Goal: Information Seeking & Learning: Learn about a topic

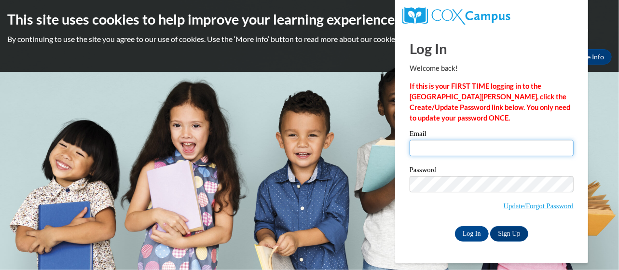
click at [503, 149] on input "Email" at bounding box center [492, 148] width 164 height 16
type input "tiffany2137@yahoo.com"
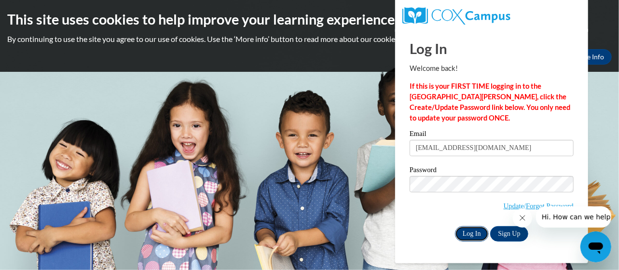
click at [469, 232] on input "Log In" at bounding box center [472, 233] width 34 height 15
click at [472, 235] on input "Log In" at bounding box center [472, 233] width 34 height 15
click at [471, 230] on input "Log In" at bounding box center [472, 233] width 34 height 15
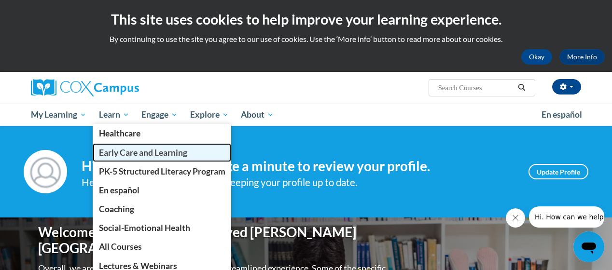
click at [136, 154] on span "Early Care and Learning" at bounding box center [143, 153] width 88 height 10
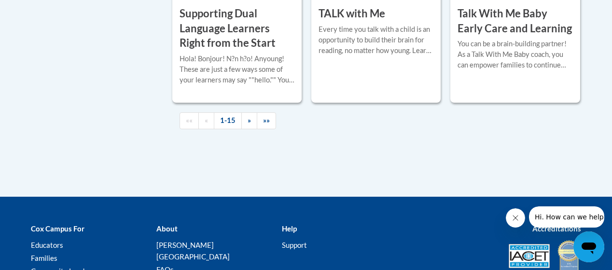
scroll to position [1656, 0]
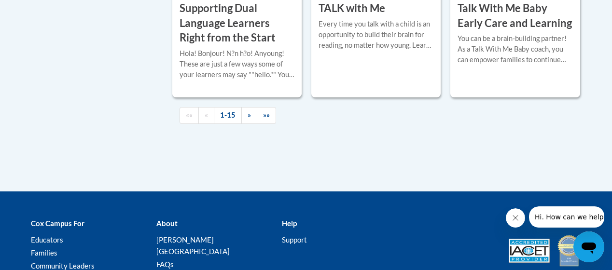
click at [534, 225] on button "Hi. How can we help?" at bounding box center [570, 216] width 84 height 21
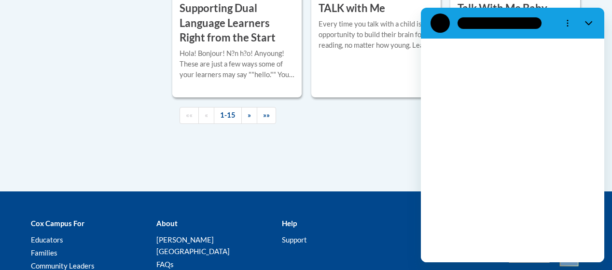
scroll to position [0, 0]
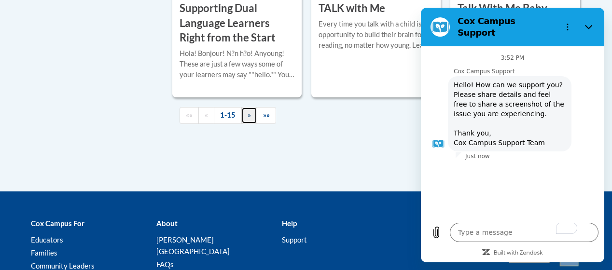
click at [247, 114] on span "»" at bounding box center [248, 115] width 3 height 8
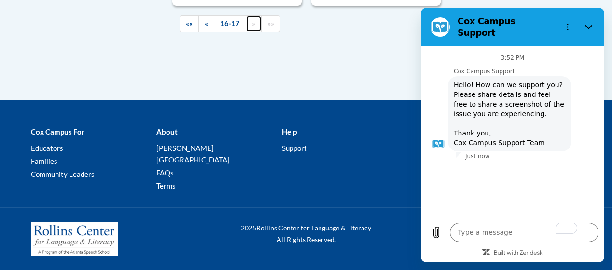
scroll to position [589, 0]
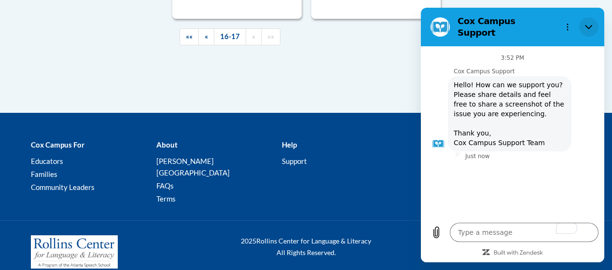
click at [589, 25] on icon "Close" at bounding box center [588, 27] width 7 height 4
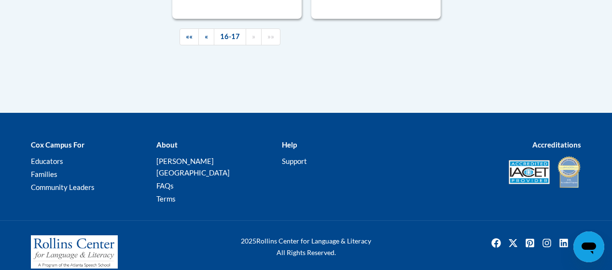
drag, startPoint x: 608, startPoint y: 100, endPoint x: 607, endPoint y: 84, distance: 16.0
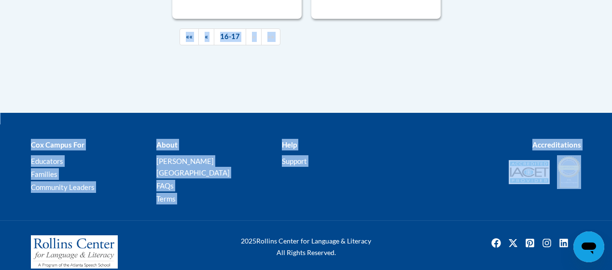
drag, startPoint x: 607, startPoint y: 141, endPoint x: 613, endPoint y: 60, distance: 81.3
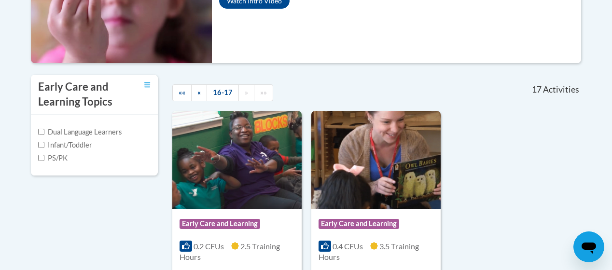
scroll to position [263, 0]
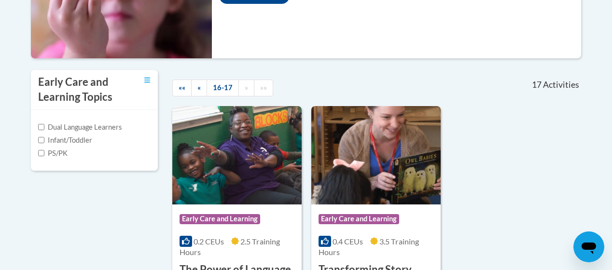
click at [553, 265] on div "Course Category: Early Care and Learning 0.2 CEUs 2.5 Training Hours COURSE The…" at bounding box center [376, 224] width 409 height 237
click at [562, 261] on div "Course Category: Early Care and Learning 0.2 CEUs 2.5 Training Hours COURSE The…" at bounding box center [376, 224] width 409 height 237
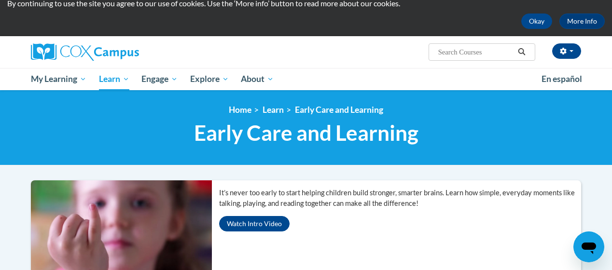
scroll to position [35, 0]
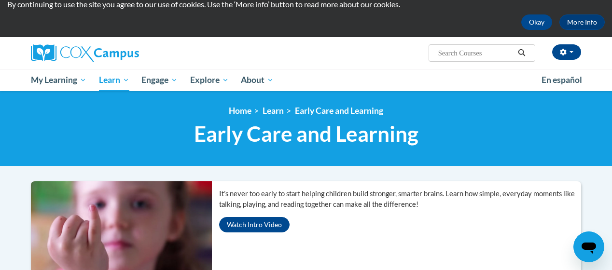
click at [563, 165] on div "<en>Home</en><fr>Accueil</fr><de>Zuhause</de><it>Casa</it><es>Casa</es><pt>Casa…" at bounding box center [306, 128] width 612 height 75
click at [553, 165] on div "<en>Home</en><fr>Accueil</fr><de>Zuhause</de><it>Casa</it><es>Casa</es><pt>Casa…" at bounding box center [306, 128] width 612 height 75
click at [552, 164] on div "<en>Home</en><fr>Accueil</fr><de>Zuhause</de><it>Casa</it><es>Casa</es><pt>Casa…" at bounding box center [306, 128] width 612 height 75
type textarea "x"
